Goal: Information Seeking & Learning: Learn about a topic

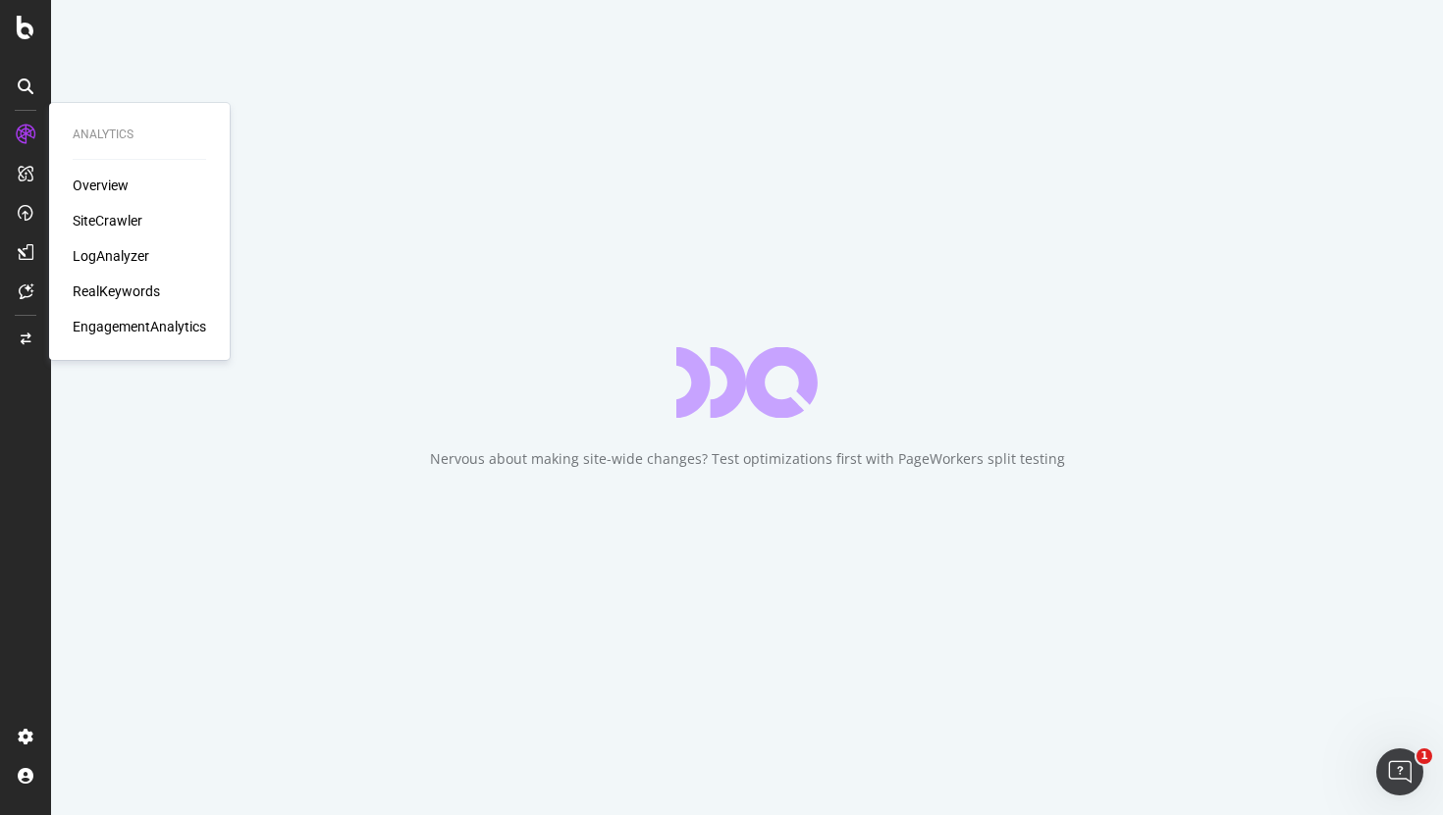
click at [103, 217] on div "SiteCrawler" at bounding box center [108, 221] width 70 height 20
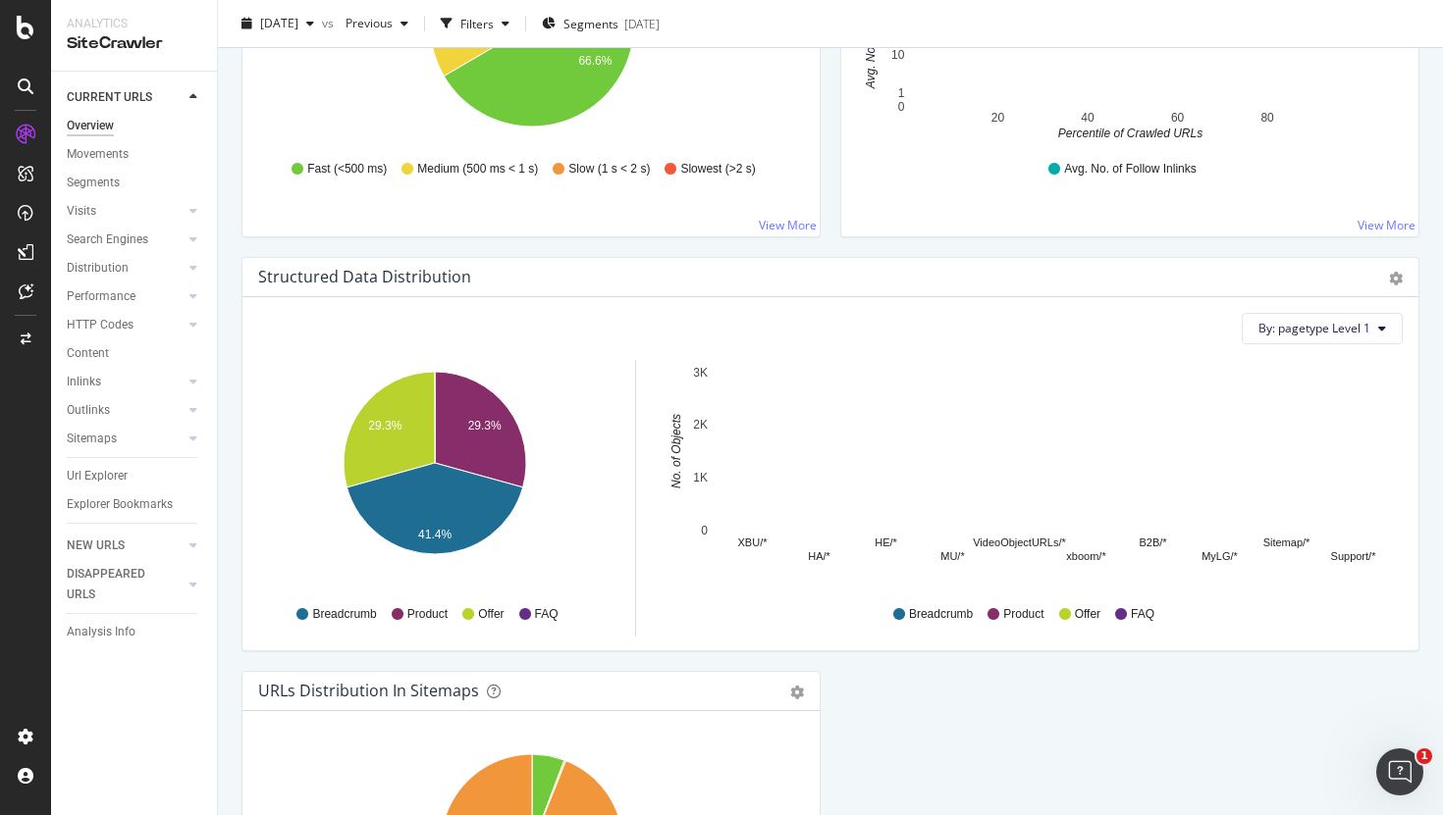
scroll to position [1680, 0]
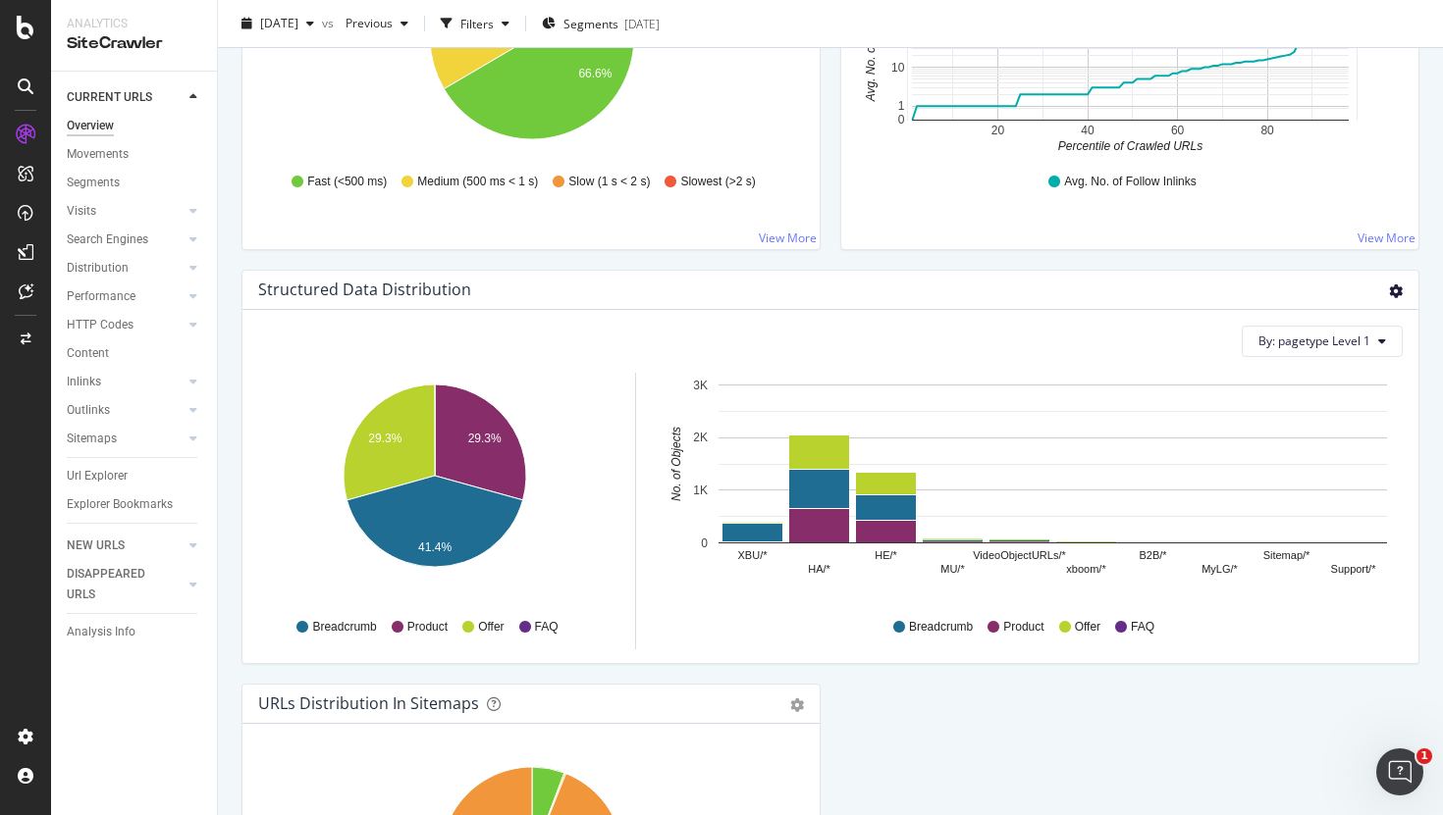
click at [1394, 289] on icon "gear" at bounding box center [1396, 292] width 14 height 14
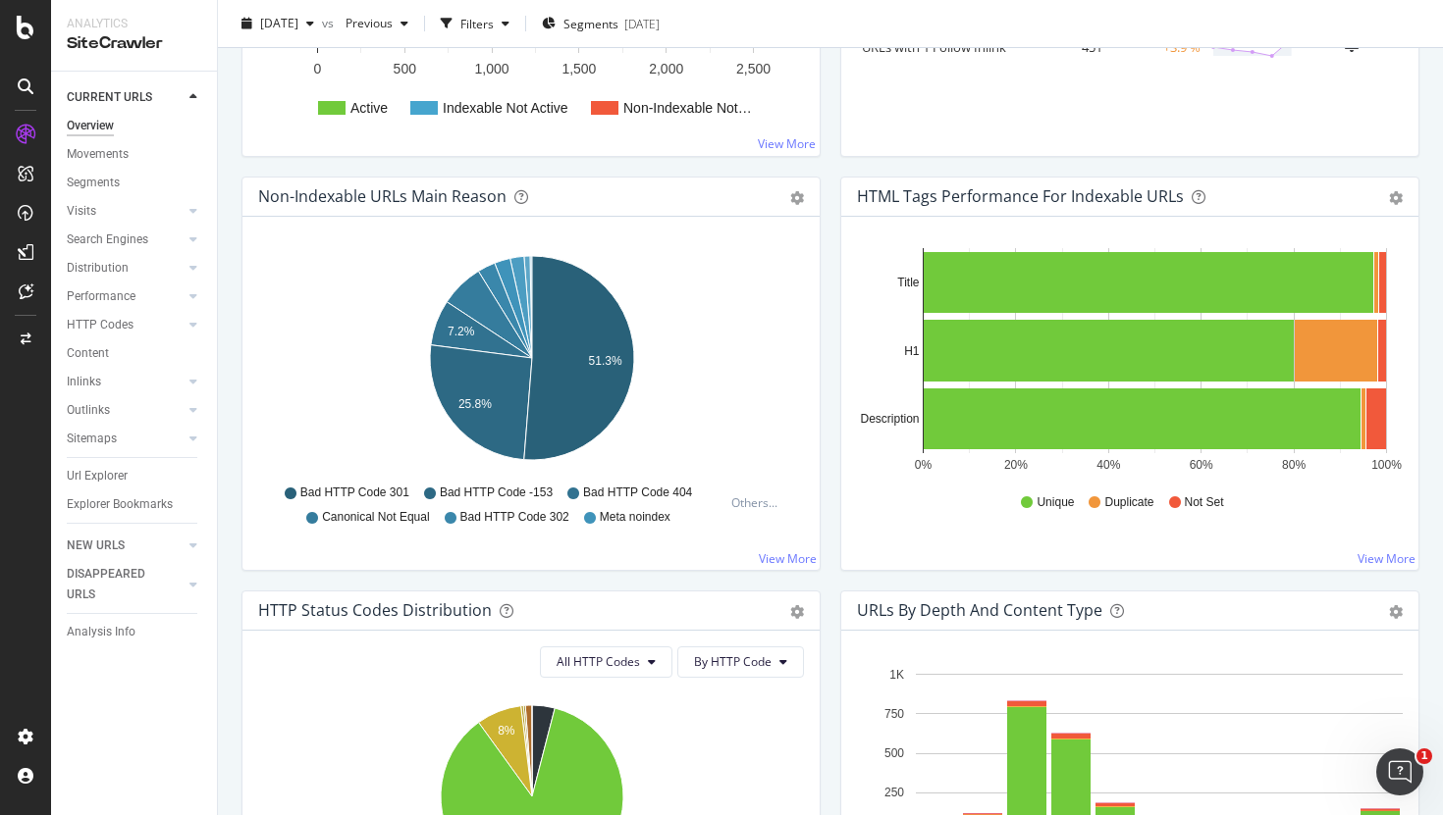
scroll to position [884, 0]
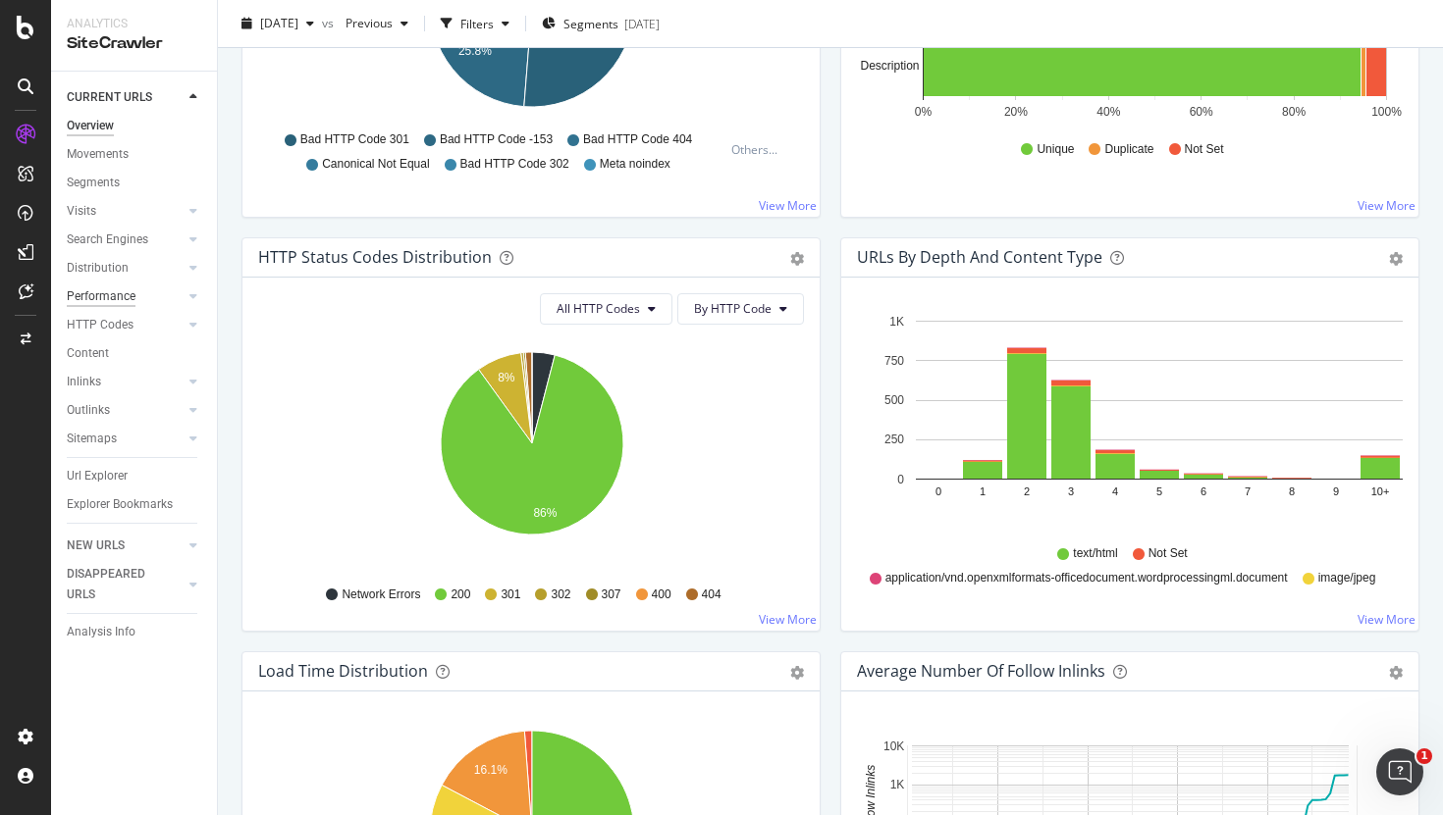
click at [100, 297] on div "Performance" at bounding box center [101, 297] width 69 height 21
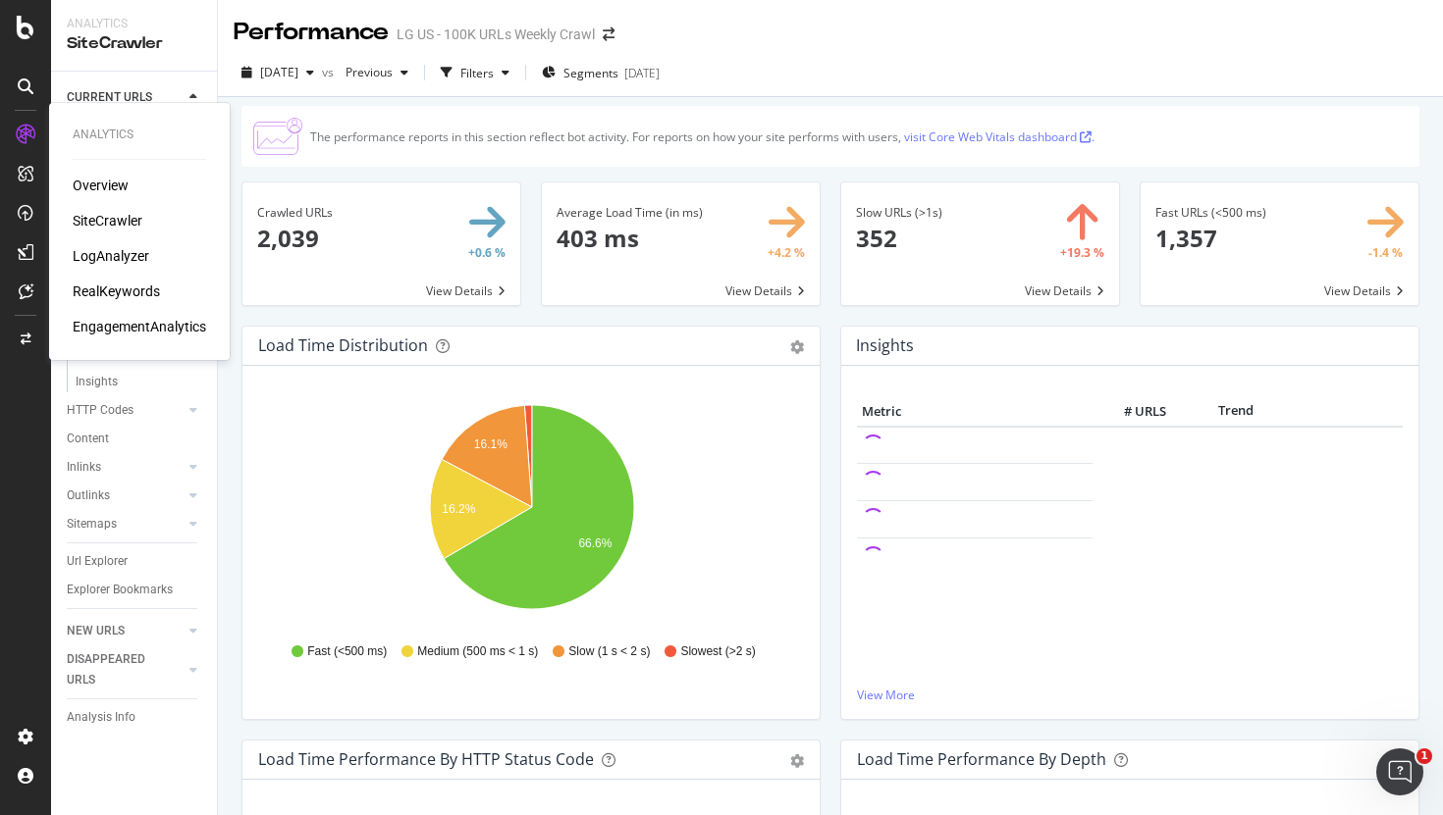
click at [100, 179] on div "Overview" at bounding box center [101, 186] width 56 height 20
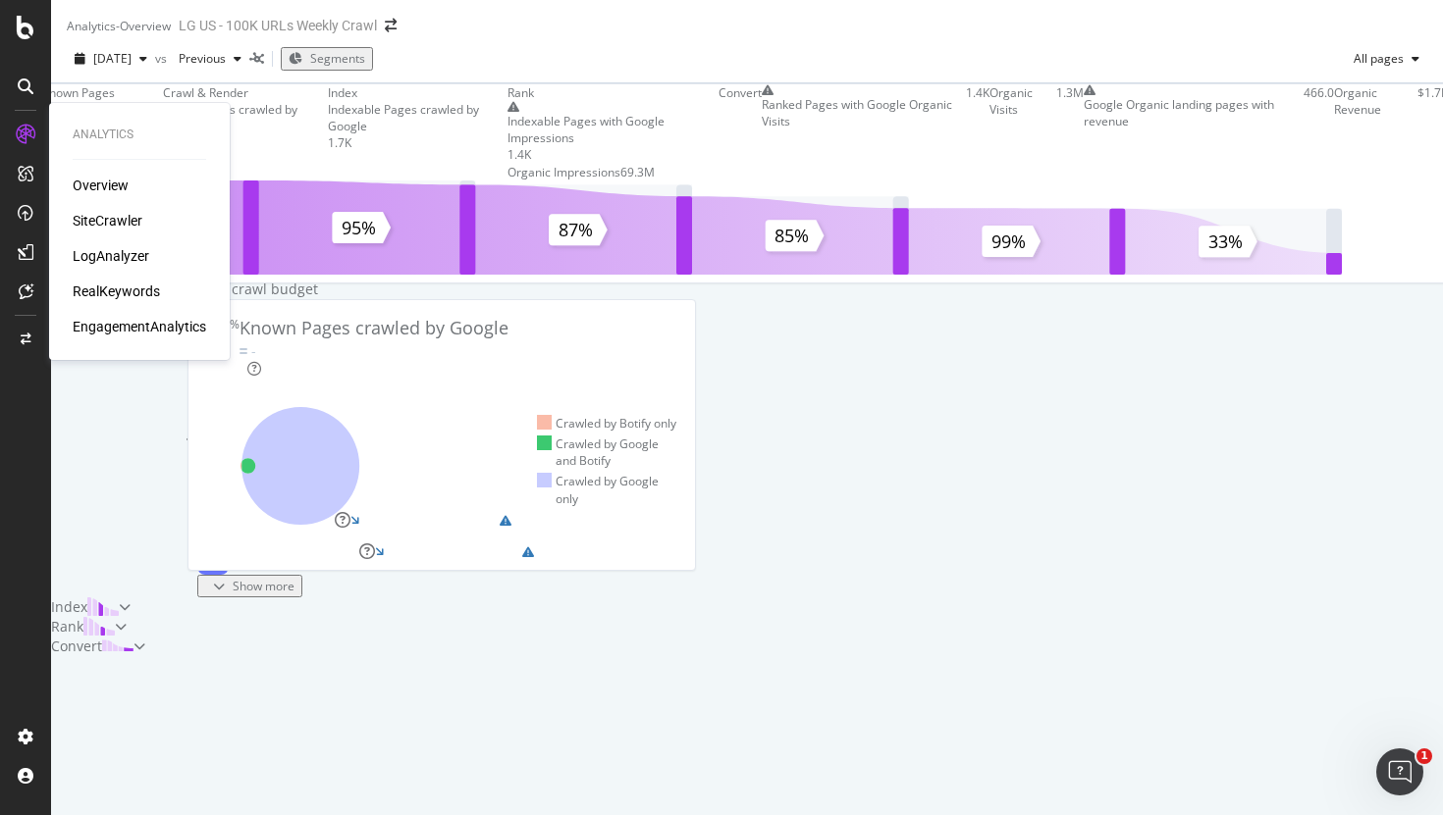
click at [116, 329] on div "EngagementAnalytics" at bounding box center [139, 327] width 133 height 20
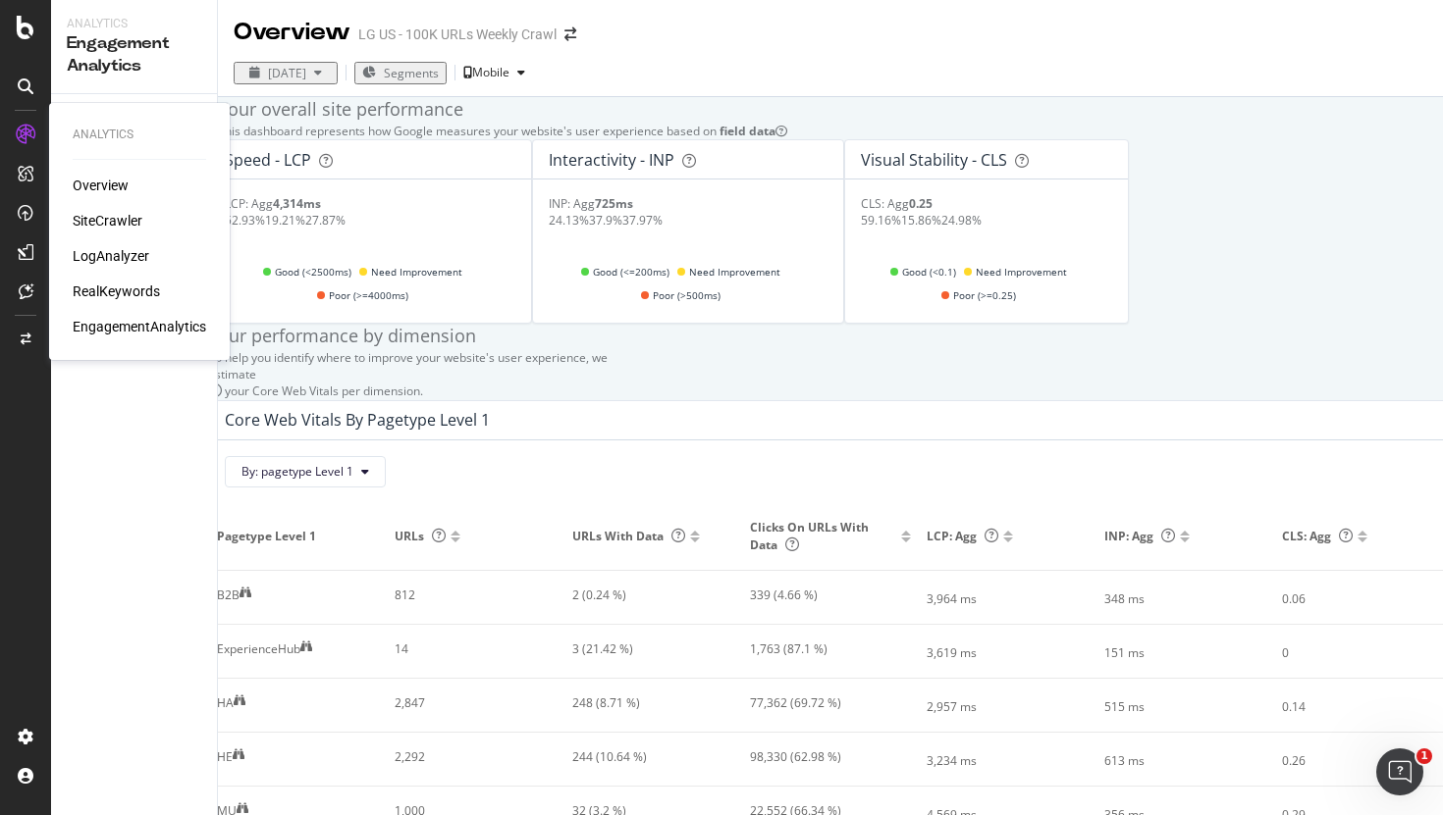
click at [113, 182] on div "Overview" at bounding box center [101, 186] width 56 height 20
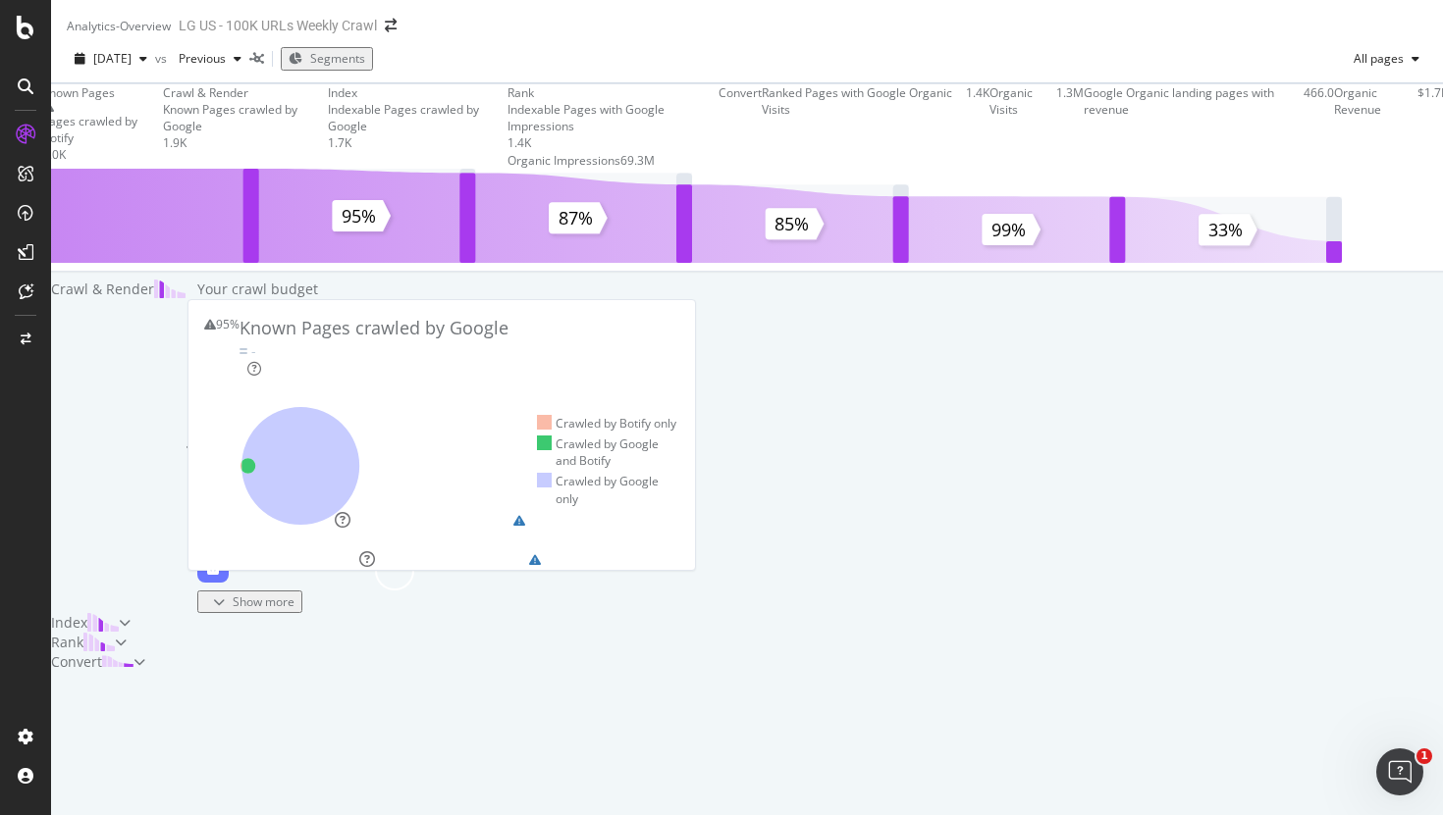
click at [28, 81] on icon at bounding box center [26, 87] width 16 height 16
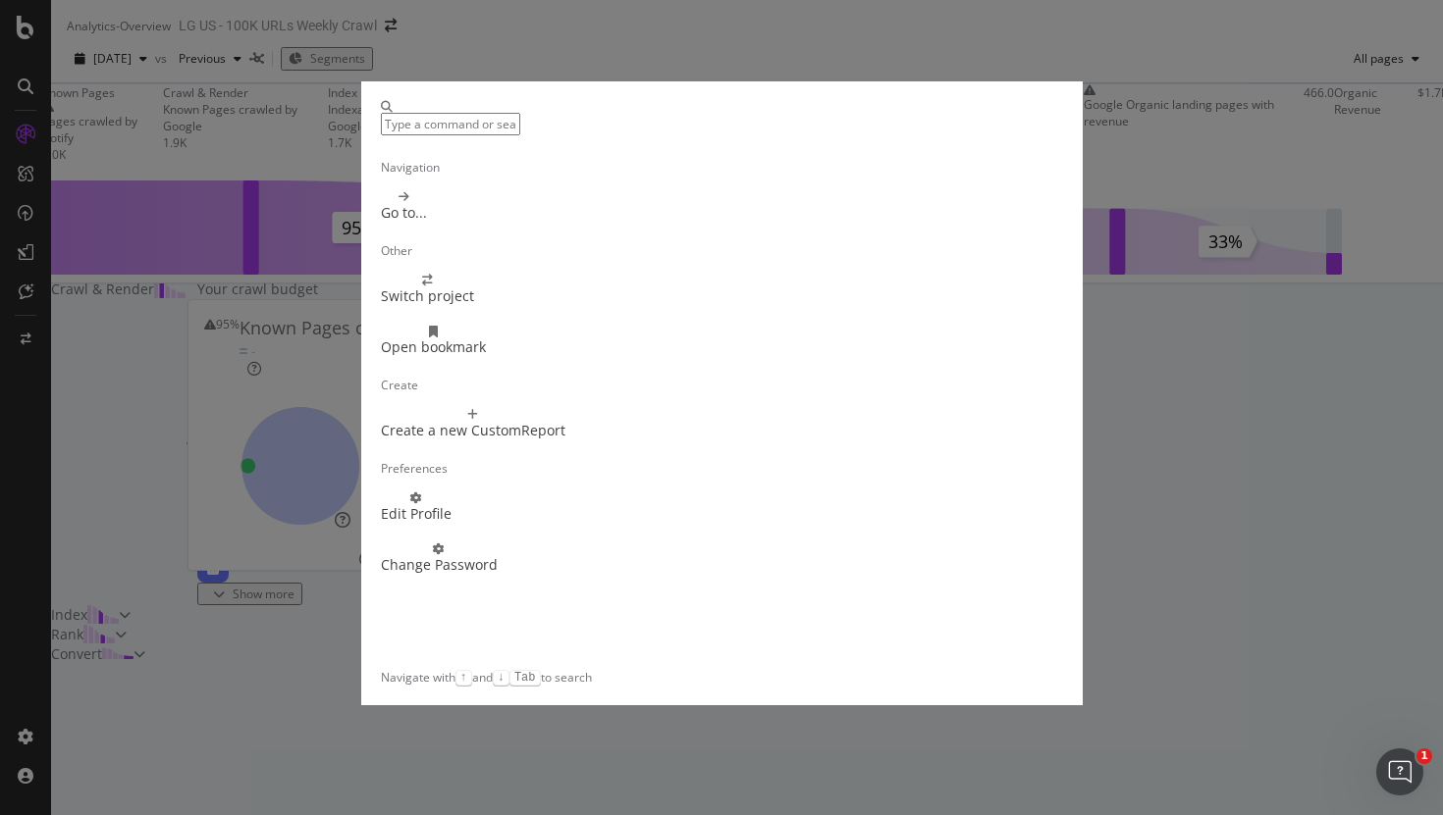
click at [520, 124] on input "modal" at bounding box center [450, 124] width 139 height 23
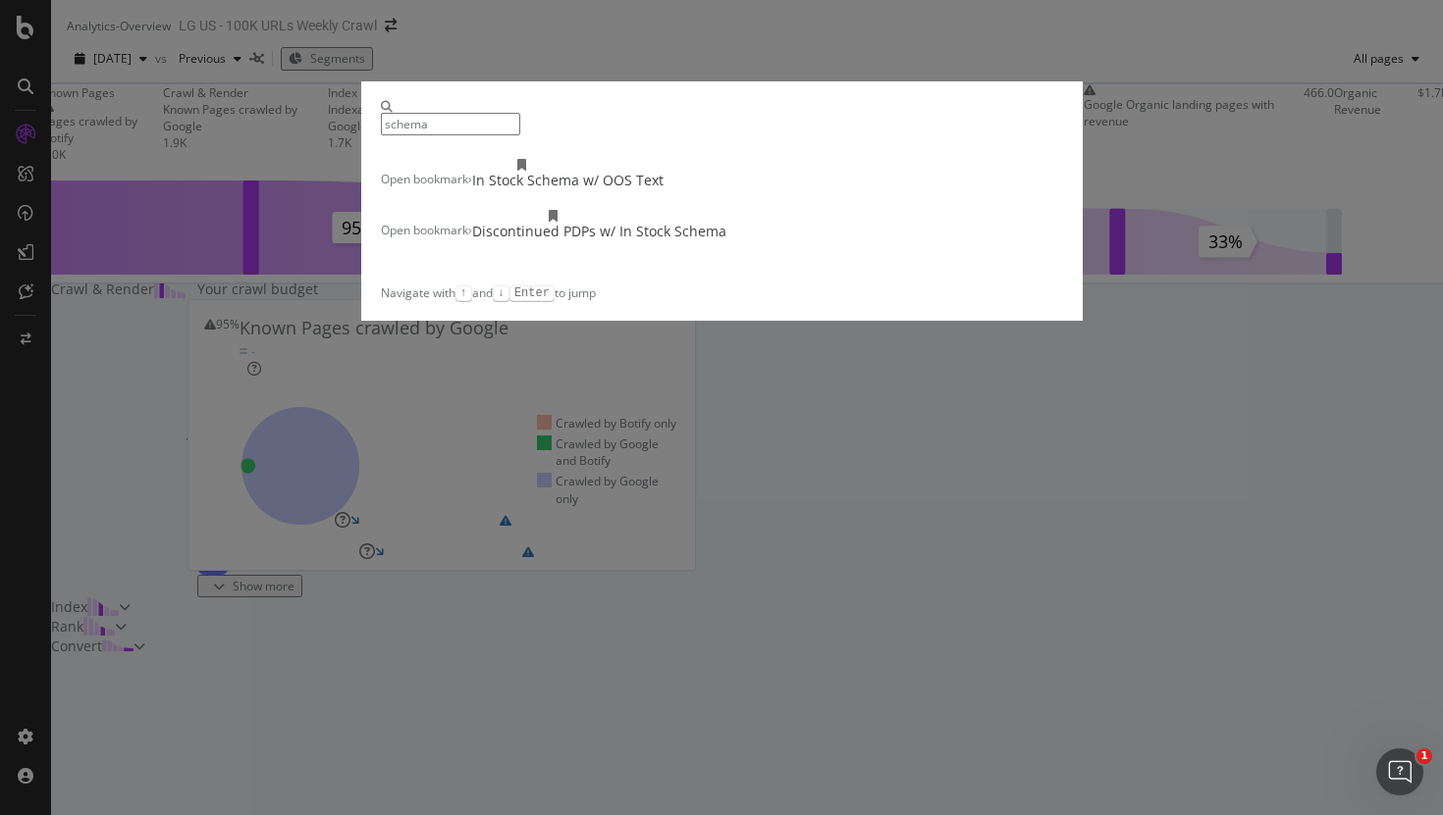
type input "schema"
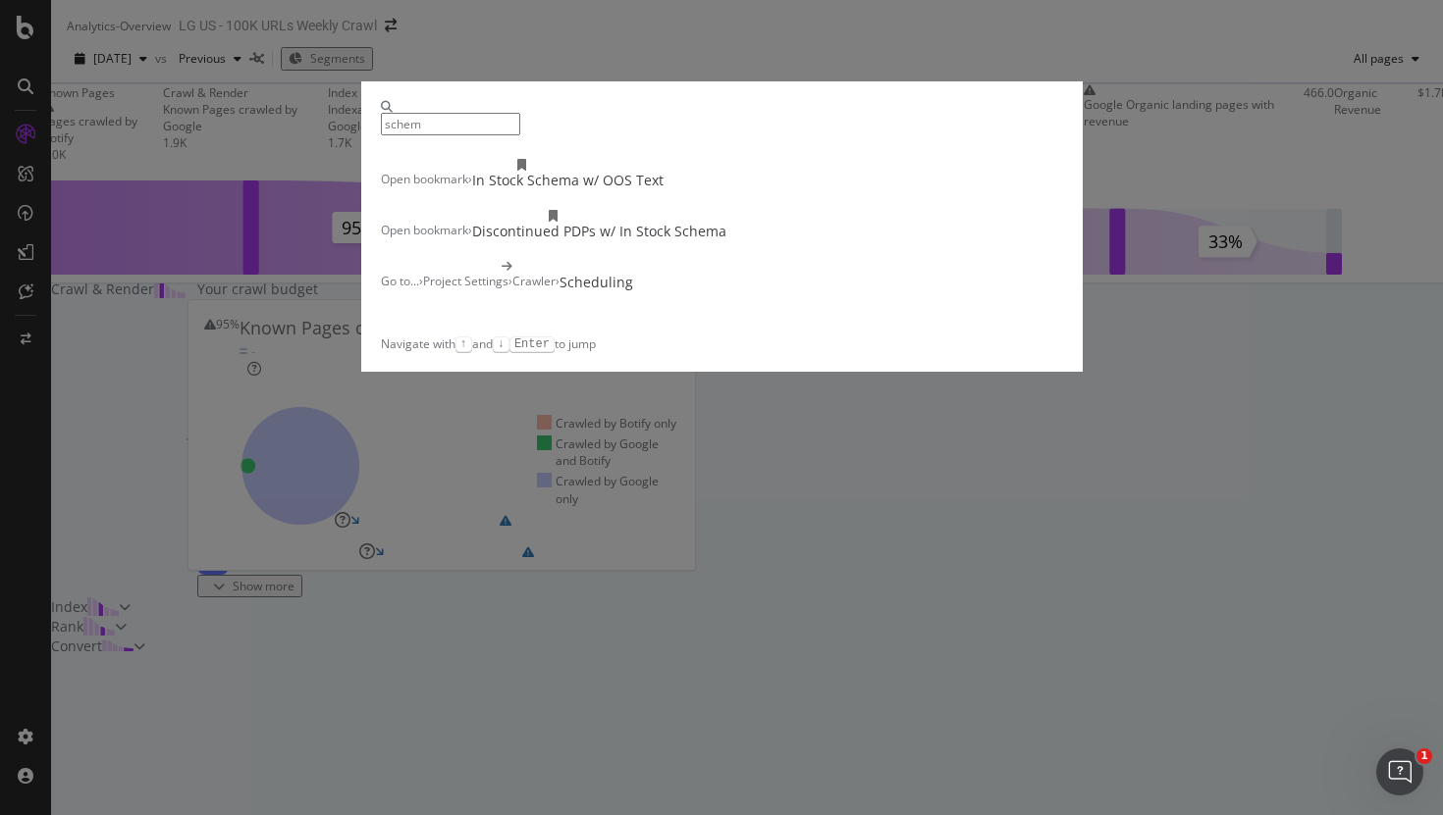
type input "schem"
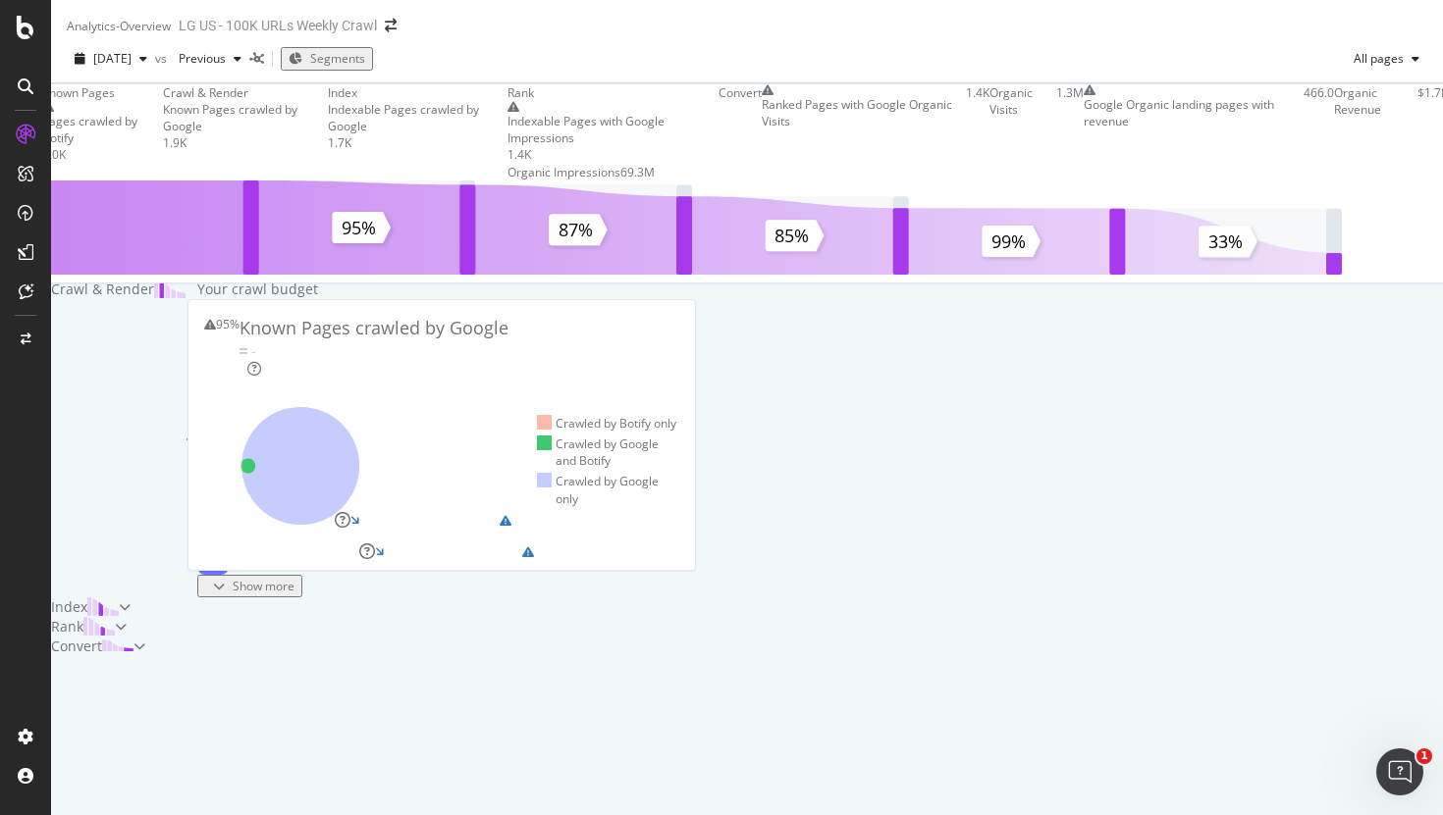
click at [30, 83] on icon at bounding box center [26, 87] width 16 height 16
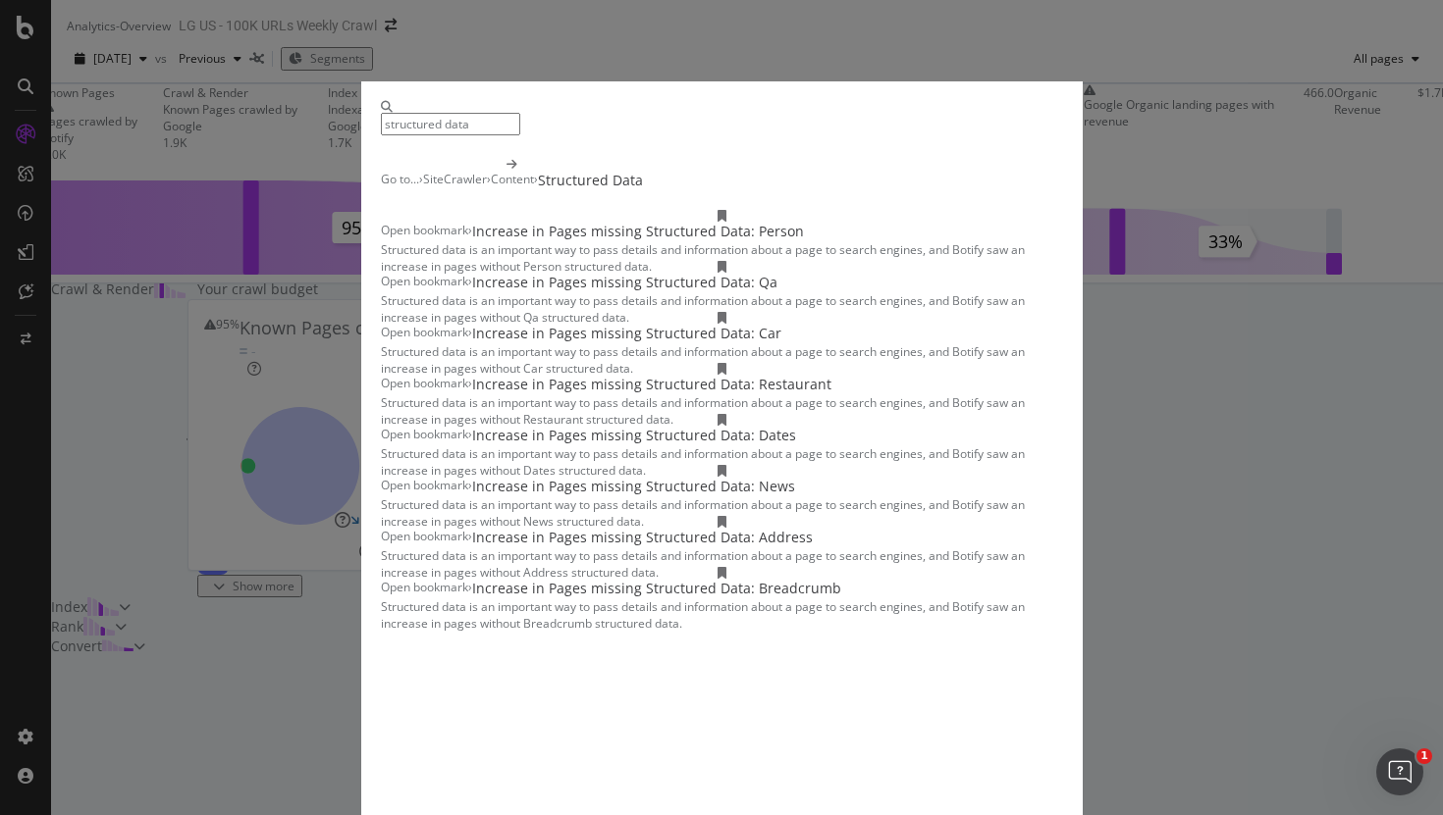
type input "structured data"
click at [615, 190] on div "Structured Data" at bounding box center [590, 181] width 105 height 20
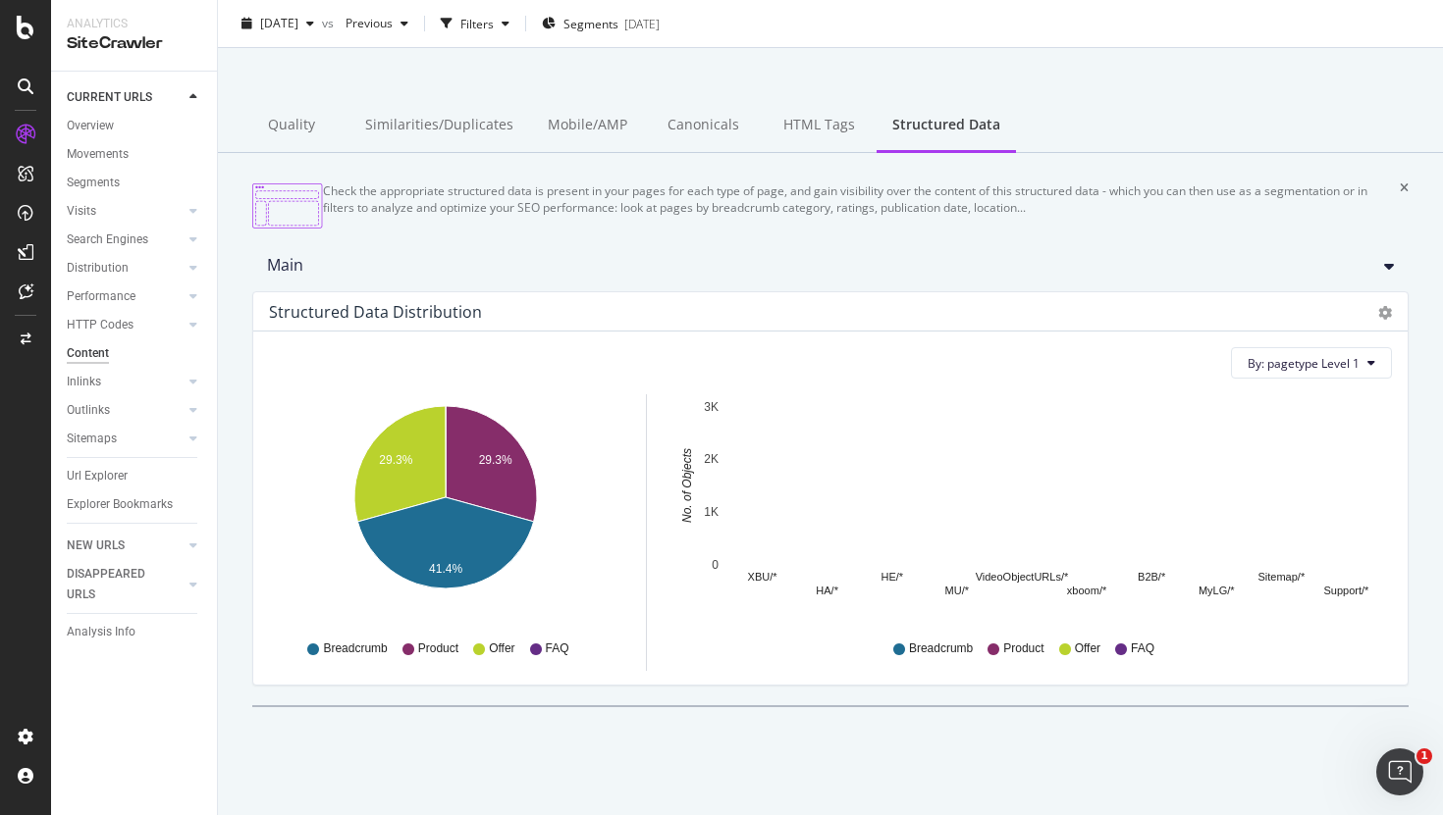
scroll to position [88, 0]
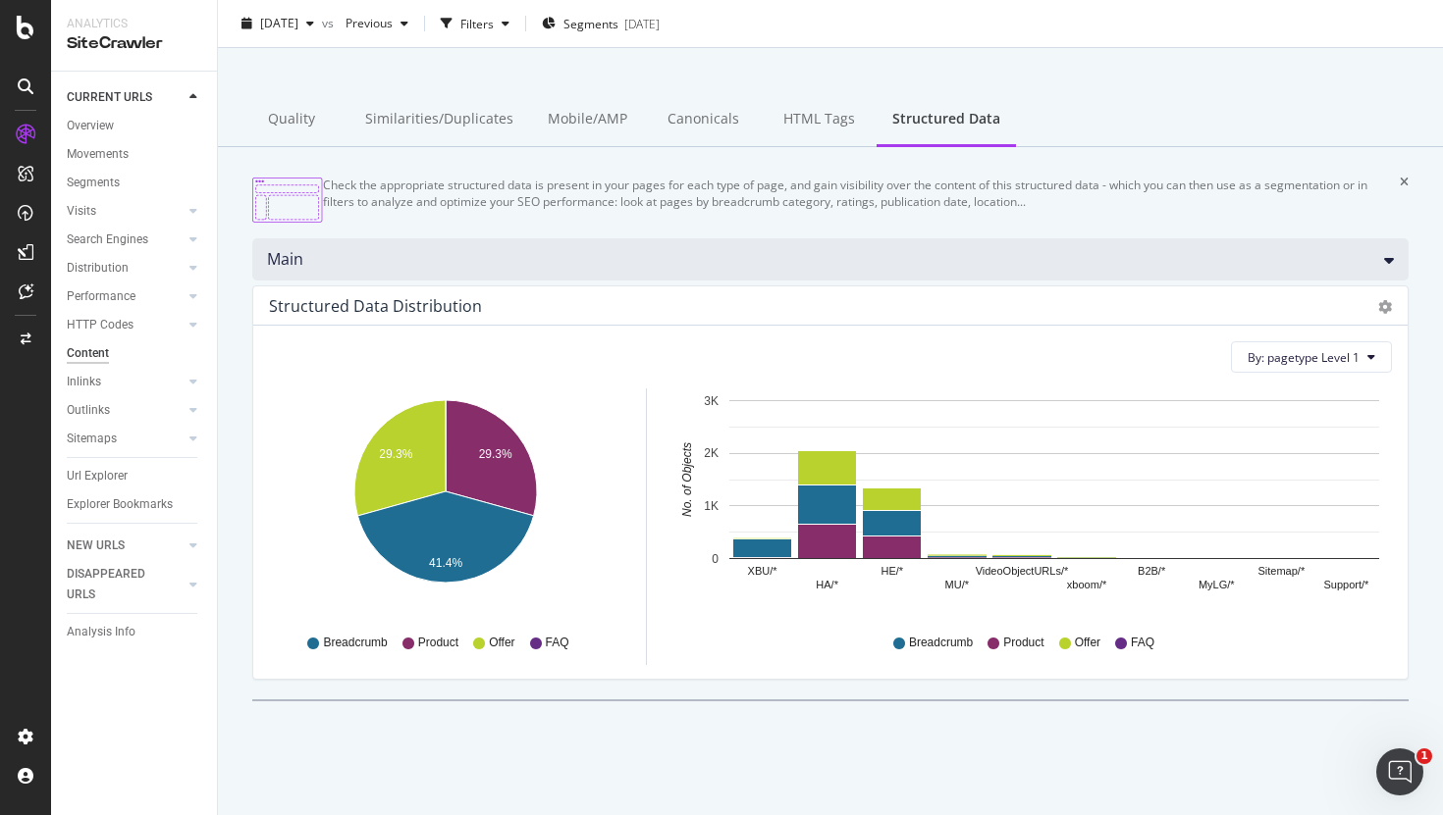
click at [443, 268] on div "Main" at bounding box center [830, 259] width 1156 height 42
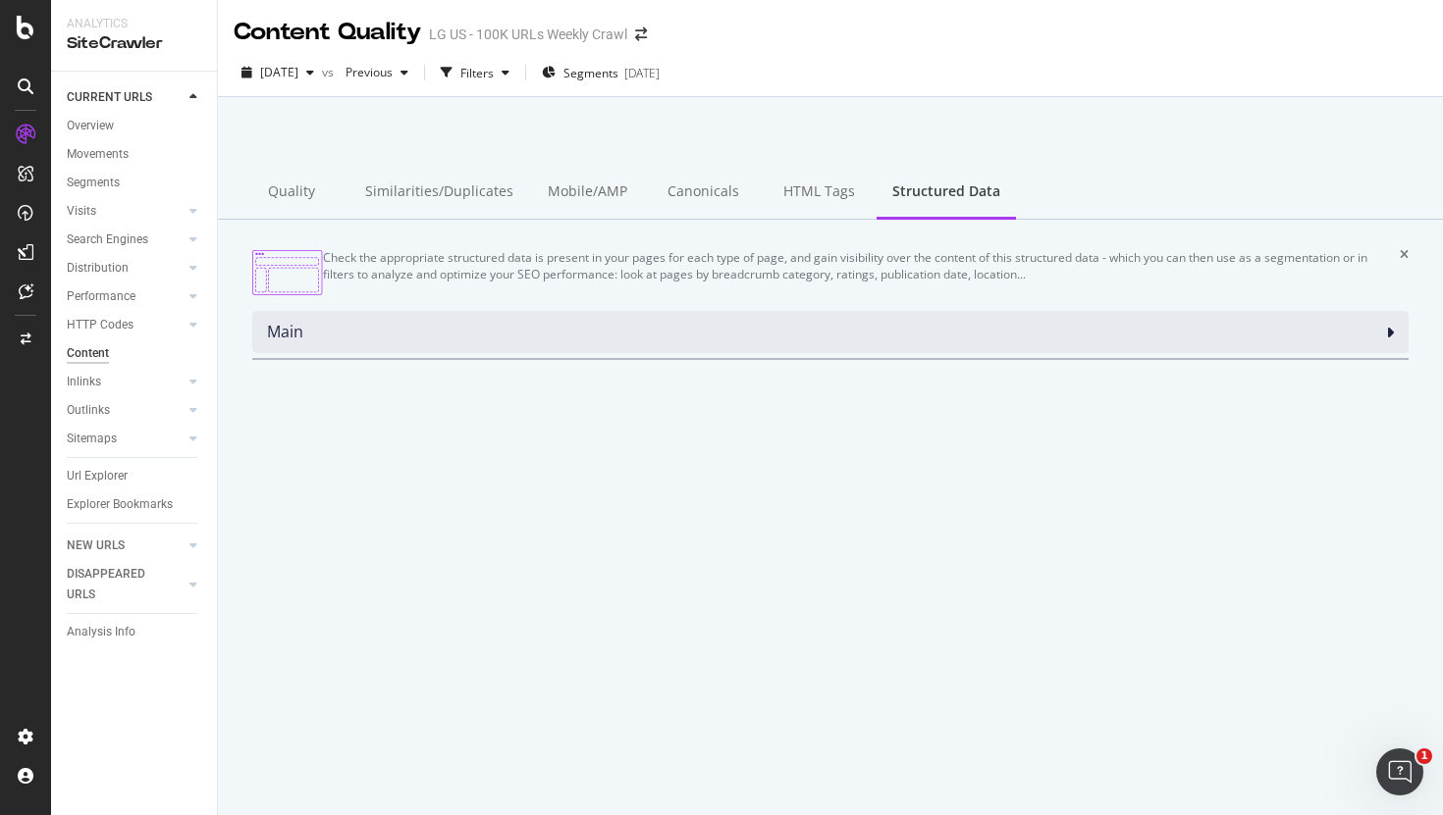
click at [434, 338] on div "Main" at bounding box center [830, 332] width 1156 height 42
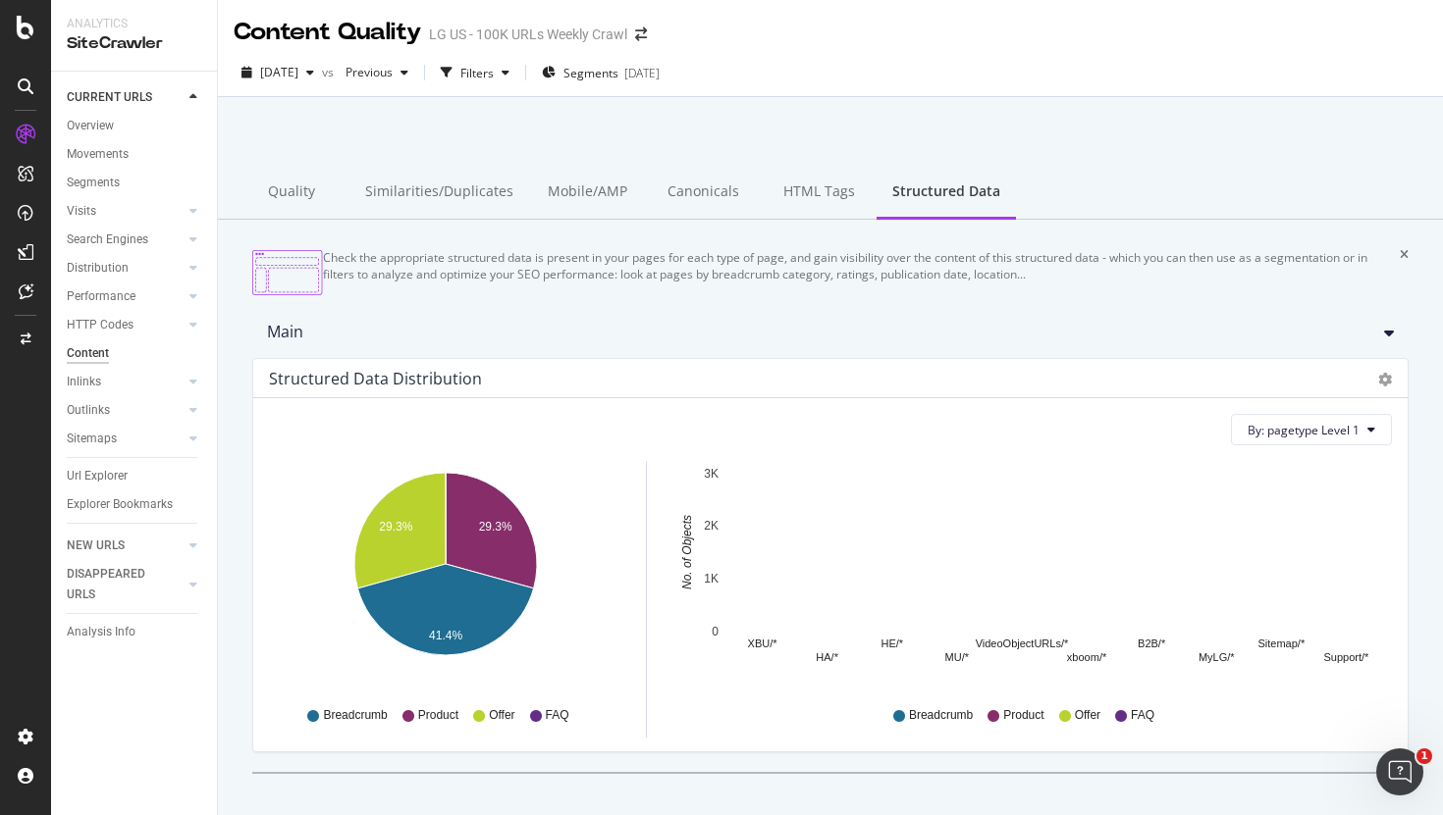
scroll to position [88, 0]
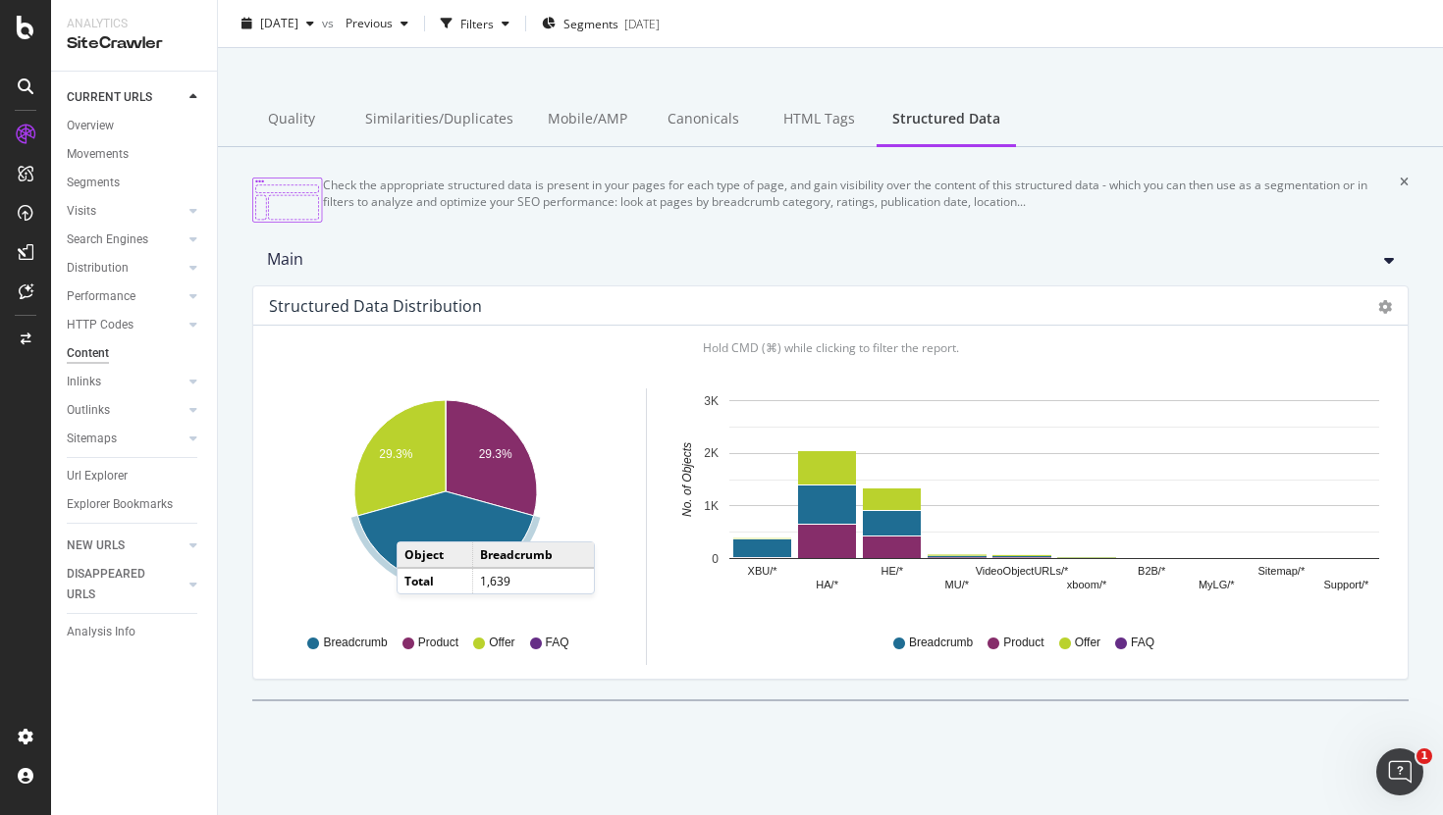
click at [413, 550] on td "Object" at bounding box center [434, 556] width 75 height 26
click at [422, 528] on icon "A chart." at bounding box center [445, 537] width 176 height 91
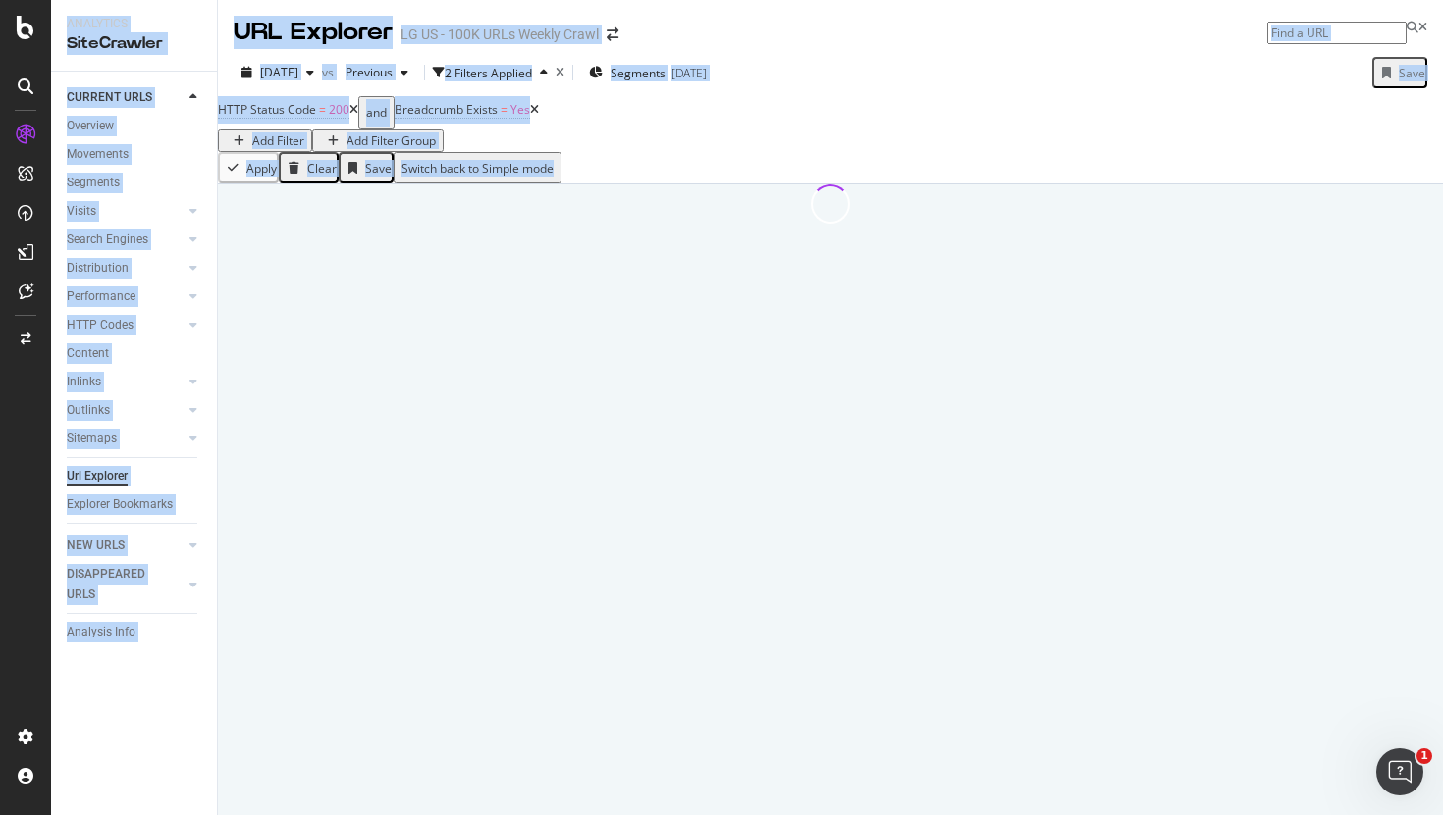
click at [422, 528] on div at bounding box center [830, 499] width 1225 height 631
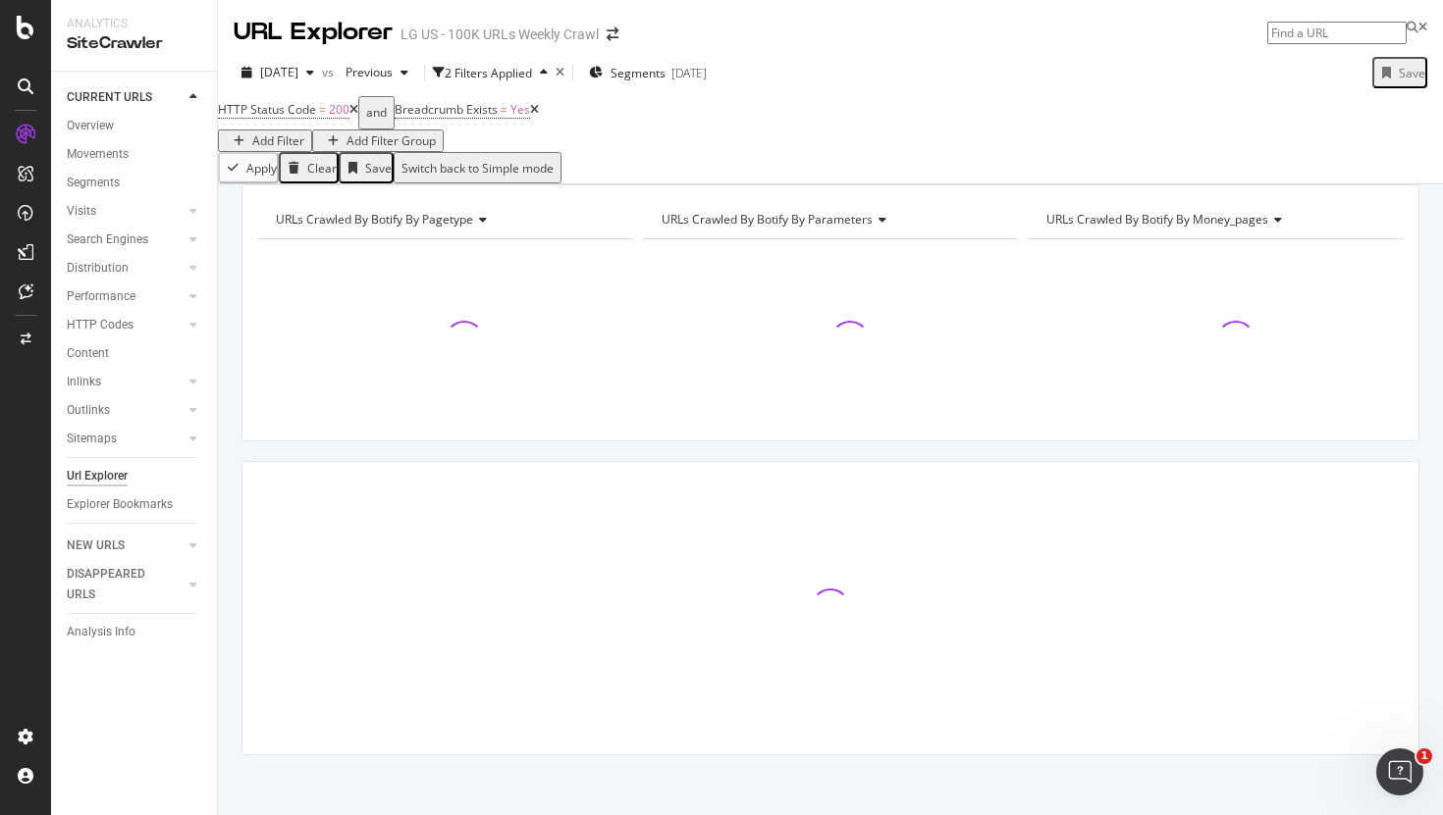
click at [487, 490] on div "URLs Crawled By Botify By pagetype Chart (by Value) Table Expand Export as CSV …" at bounding box center [830, 504] width 1225 height 640
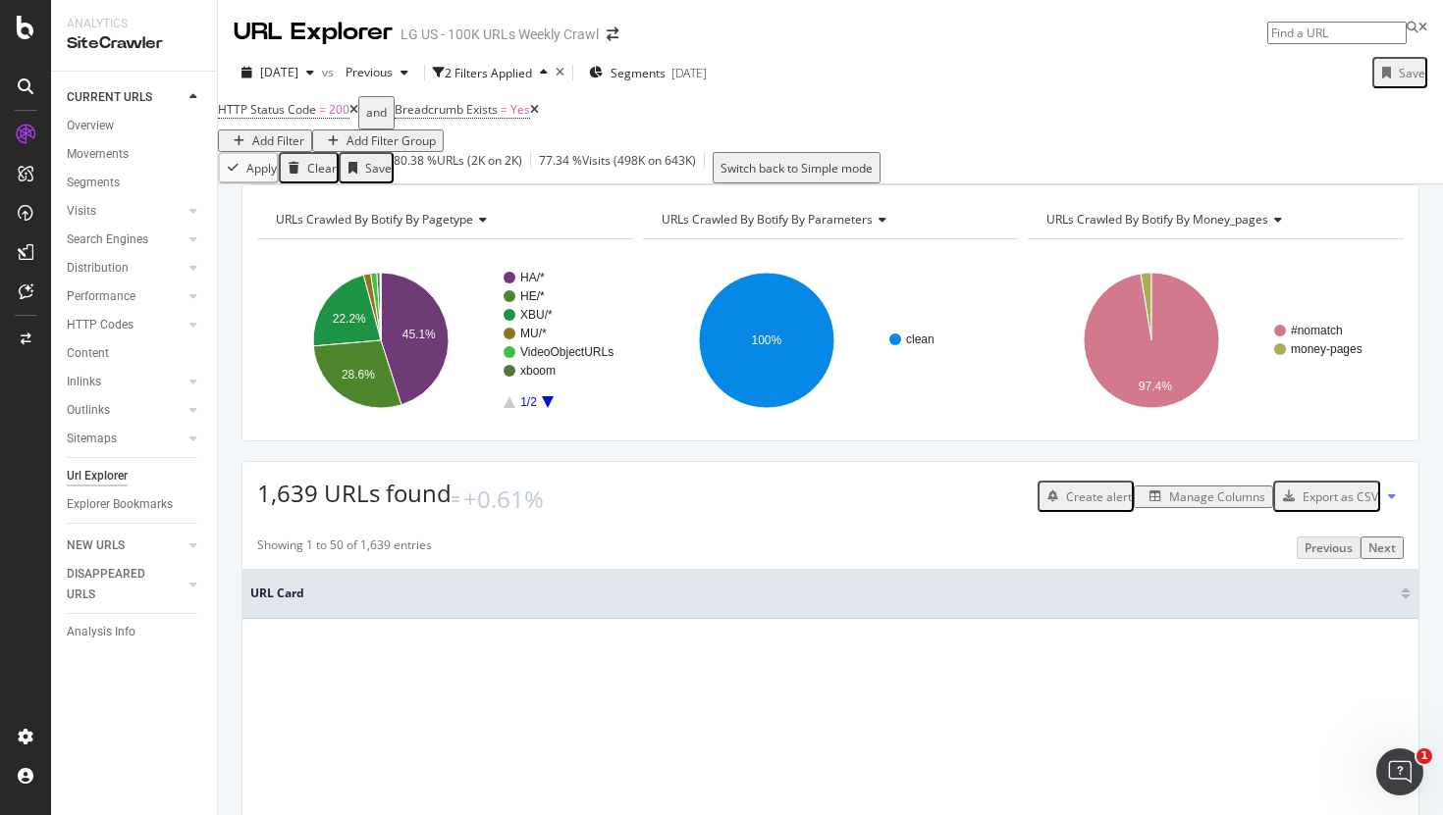
click at [548, 408] on icon "A chart." at bounding box center [548, 402] width 12 height 12
click at [506, 408] on icon "A chart." at bounding box center [509, 402] width 12 height 12
click at [471, 118] on span "Breadcrumb Exists" at bounding box center [446, 109] width 103 height 17
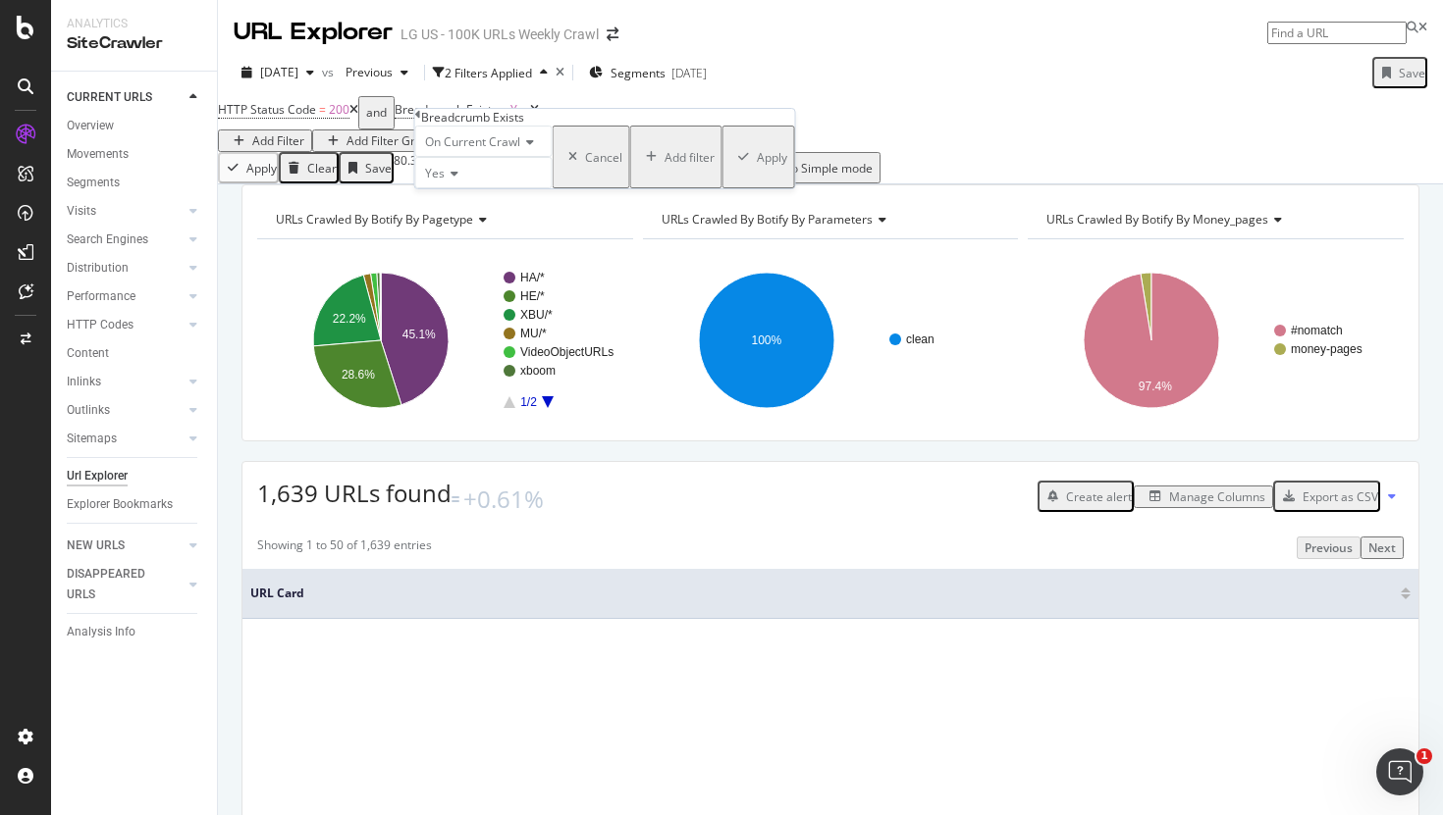
click at [417, 125] on div "Breadcrumb Exists On Current Crawl Yes Cancel Add filter Apply" at bounding box center [605, 148] width 380 height 79
click at [421, 121] on icon at bounding box center [418, 115] width 6 height 12
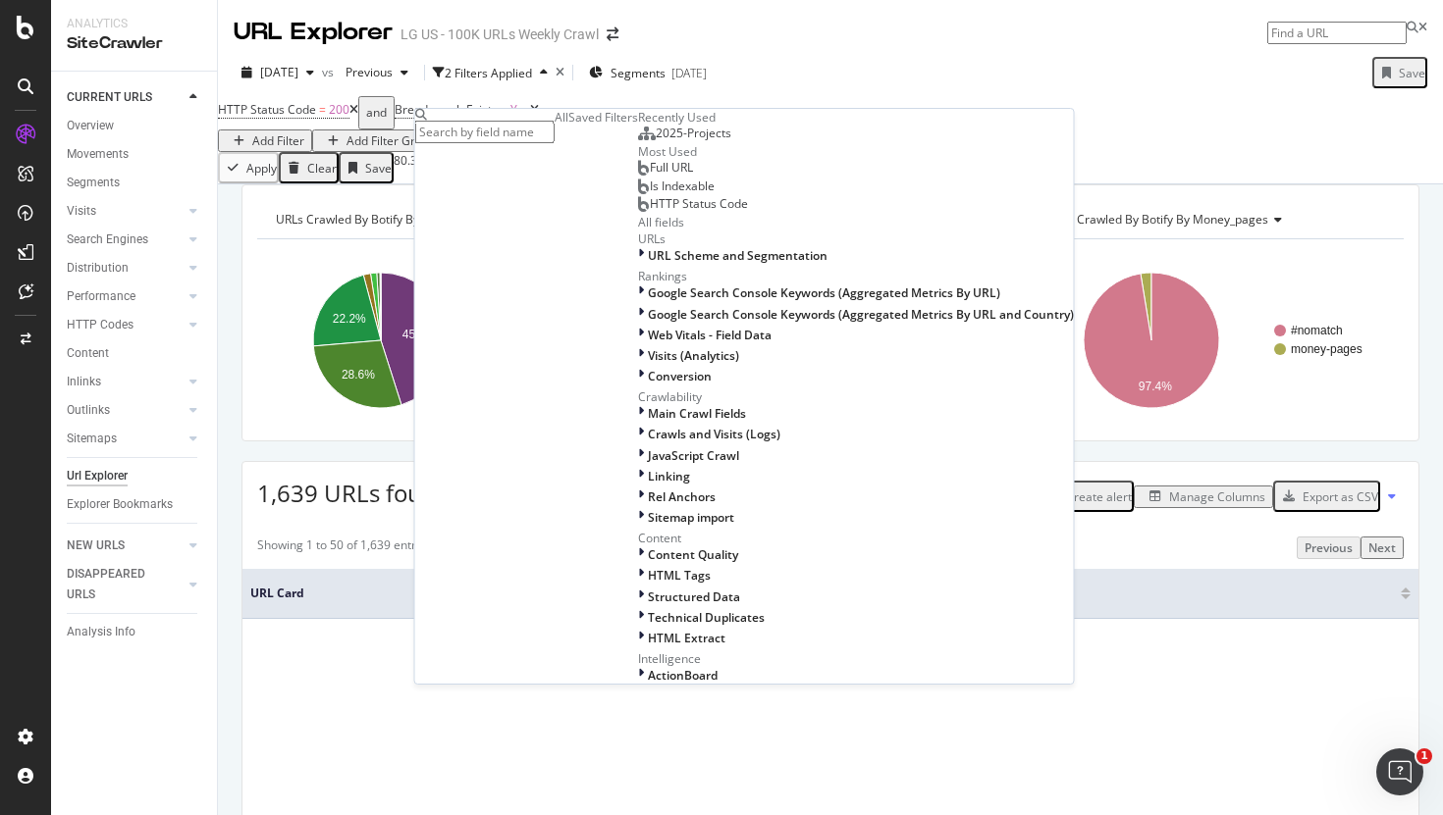
click at [497, 121] on input "text" at bounding box center [484, 132] width 139 height 23
type input "schem"
type input "struc"
